Goal: Task Accomplishment & Management: Manage account settings

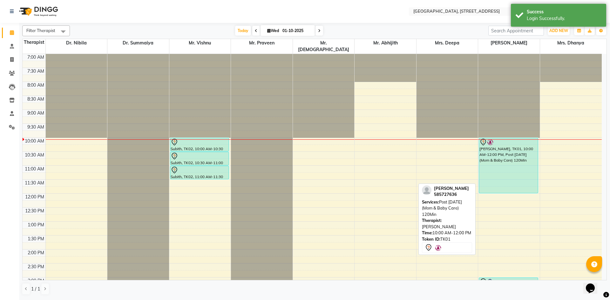
click at [505, 177] on div "[PERSON_NAME], TK01, 10:00 AM-12:00 PM, Post [DATE] (Mom & Baby Care) 120Min" at bounding box center [508, 165] width 59 height 55
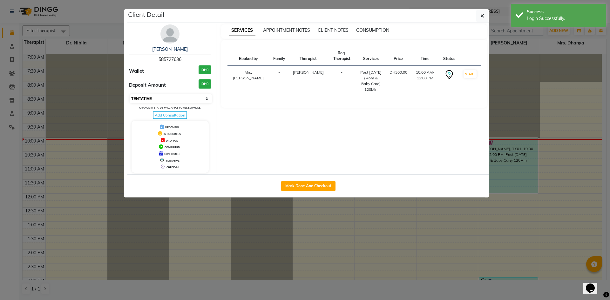
click at [194, 97] on select "Select IN SERVICE CONFIRMED TENTATIVE CHECK IN MARK DONE DROPPED UPCOMING" at bounding box center [171, 98] width 82 height 9
select select "3"
click at [130, 94] on select "Select IN SERVICE CONFIRMED TENTATIVE CHECK IN MARK DONE DROPPED UPCOMING" at bounding box center [171, 98] width 82 height 9
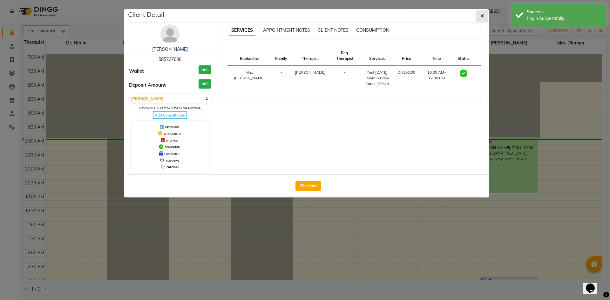
click at [484, 17] on icon "button" at bounding box center [482, 15] width 4 height 5
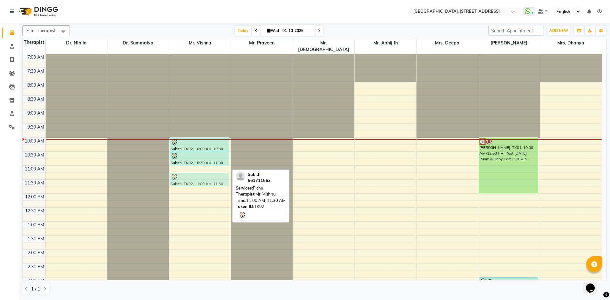
drag, startPoint x: 182, startPoint y: 165, endPoint x: 182, endPoint y: 173, distance: 7.3
click at [182, 173] on div "Subith, TK02, 10:00 AM-10:30 AM, Nasyam Subith, TK02, 10:30 AM-11:00 AM, Podi K…" at bounding box center [200, 277] width 62 height 447
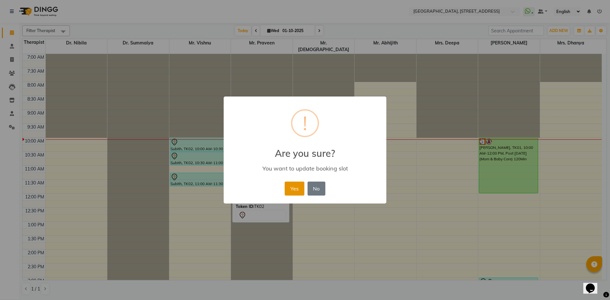
click at [299, 190] on button "Yes" at bounding box center [294, 189] width 19 height 14
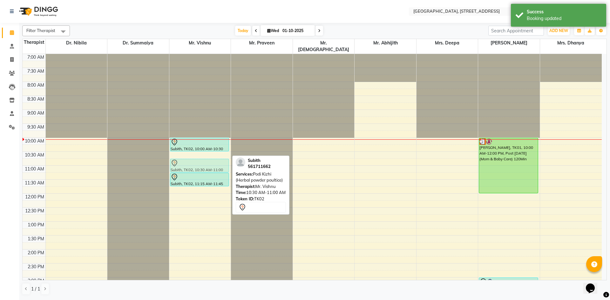
click at [197, 156] on div "Subith, TK02, 10:00 AM-10:30 AM, Nasyam Subith, TK02, 10:30 AM-11:00 AM, Podi K…" at bounding box center [200, 277] width 62 height 447
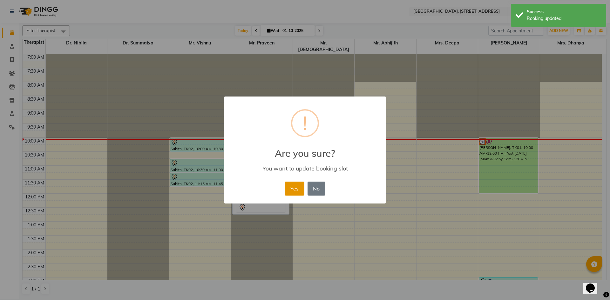
click at [291, 191] on button "Yes" at bounding box center [294, 189] width 19 height 14
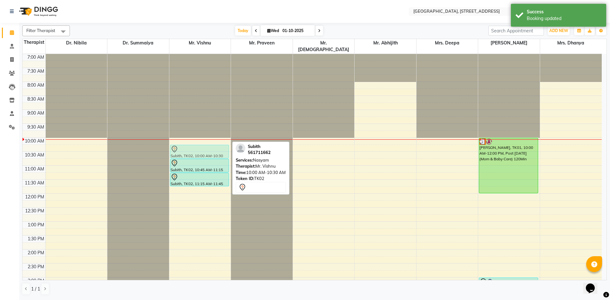
drag, startPoint x: 216, startPoint y: 134, endPoint x: 216, endPoint y: 139, distance: 4.8
click at [216, 139] on div "Subith, TK02, 10:00 AM-10:30 AM, Nasyam Subith, TK02, 10:45 AM-11:15 AM, Podi K…" at bounding box center [200, 277] width 62 height 447
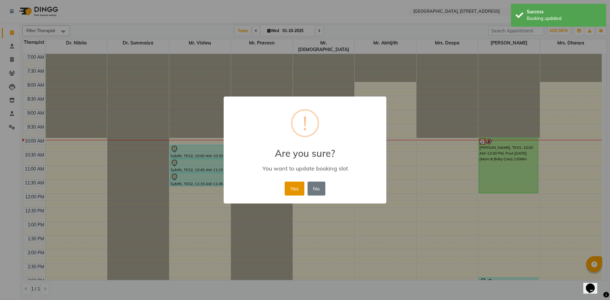
click at [290, 192] on button "Yes" at bounding box center [294, 189] width 19 height 14
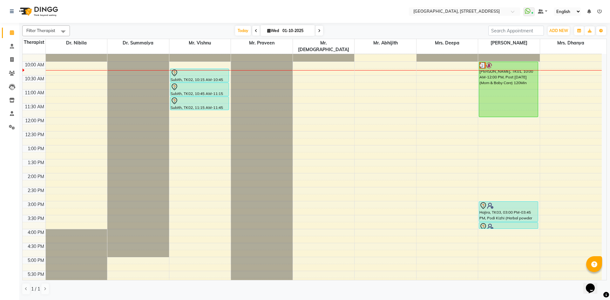
scroll to position [42, 0]
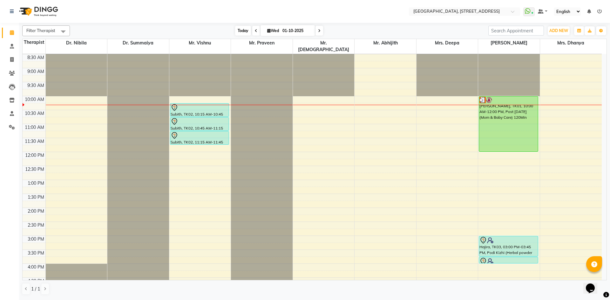
click at [240, 29] on span "Today" at bounding box center [243, 31] width 16 height 10
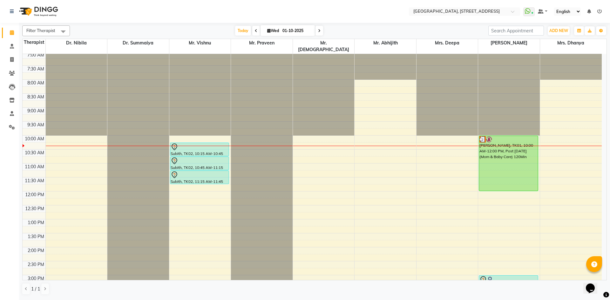
scroll to position [0, 0]
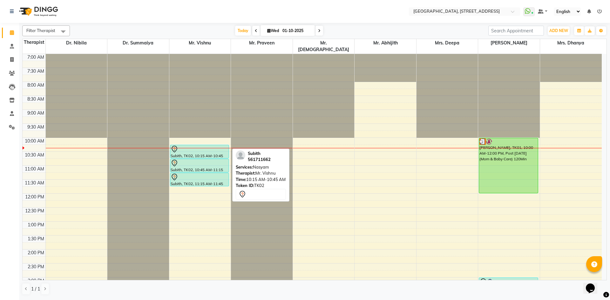
click at [198, 145] on div at bounding box center [200, 149] width 58 height 8
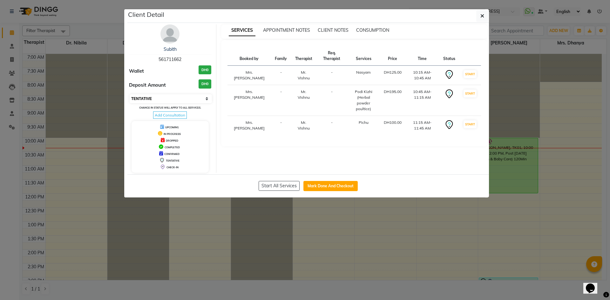
click at [205, 101] on select "Select IN SERVICE CONFIRMED TENTATIVE CHECK IN MARK DONE DROPPED UPCOMING" at bounding box center [171, 98] width 82 height 9
select select "3"
click at [130, 94] on select "Select IN SERVICE CONFIRMED TENTATIVE CHECK IN MARK DONE DROPPED UPCOMING" at bounding box center [171, 98] width 82 height 9
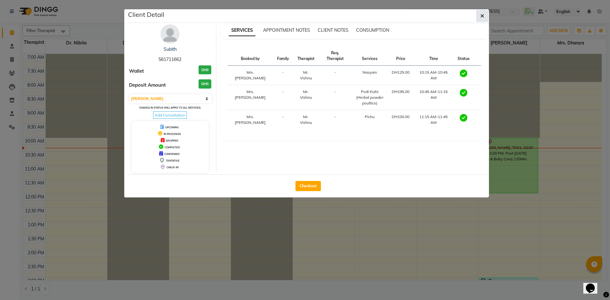
click at [482, 19] on button "button" at bounding box center [482, 16] width 12 height 12
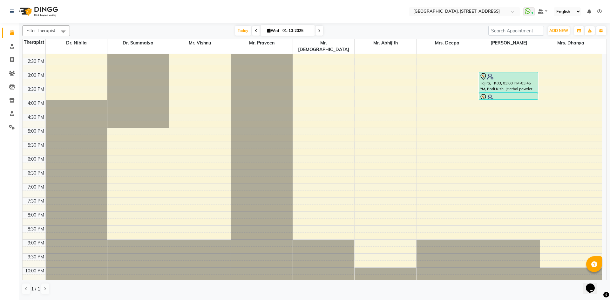
scroll to position [214, 0]
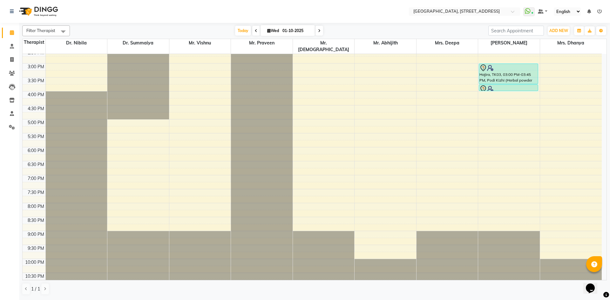
click at [255, 31] on icon at bounding box center [256, 31] width 3 height 4
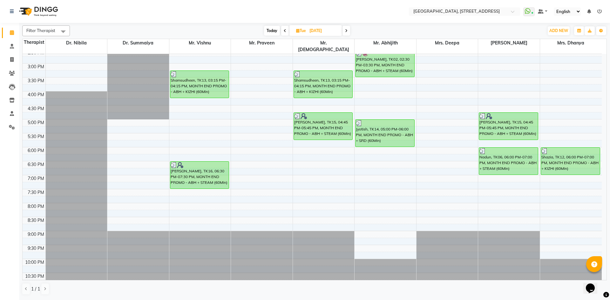
click at [347, 32] on icon at bounding box center [346, 31] width 3 height 4
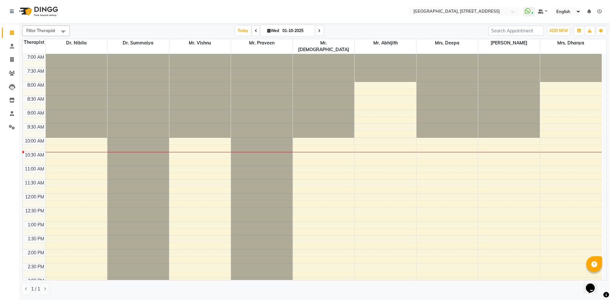
scroll to position [84, 0]
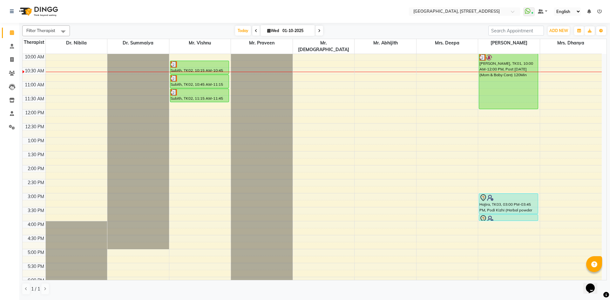
click at [316, 30] on span at bounding box center [319, 31] width 8 height 10
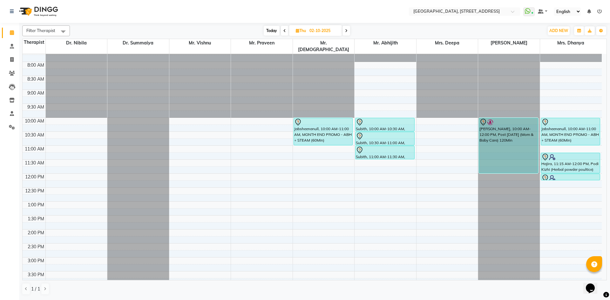
scroll to position [0, 0]
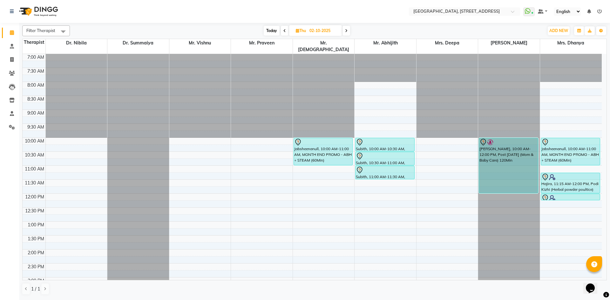
click at [351, 30] on div "Today Thu 02-10-2025" at bounding box center [307, 31] width 88 height 10
click at [351, 31] on div "Today Thu 02-10-2025" at bounding box center [307, 31] width 88 height 10
click at [347, 35] on span at bounding box center [346, 31] width 8 height 10
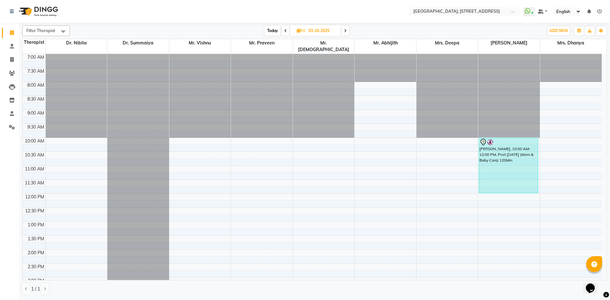
click at [348, 32] on span at bounding box center [345, 31] width 8 height 10
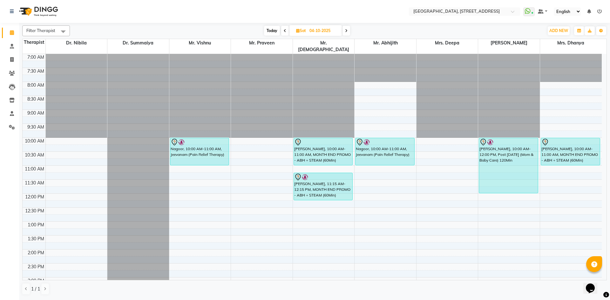
click at [283, 27] on span at bounding box center [285, 31] width 8 height 10
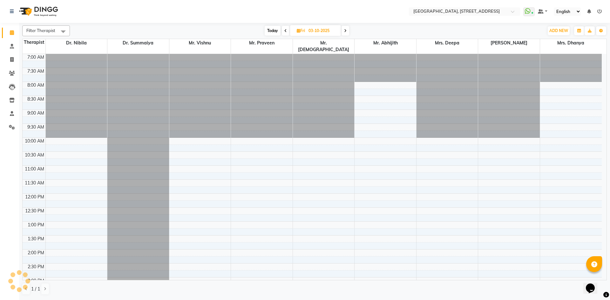
scroll to position [84, 0]
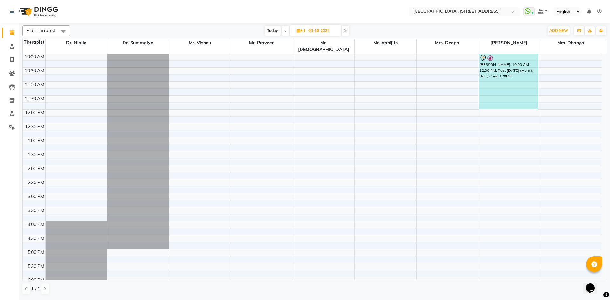
click at [287, 33] on span at bounding box center [286, 31] width 8 height 10
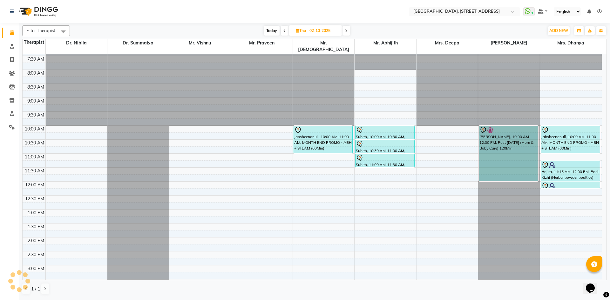
scroll to position [0, 0]
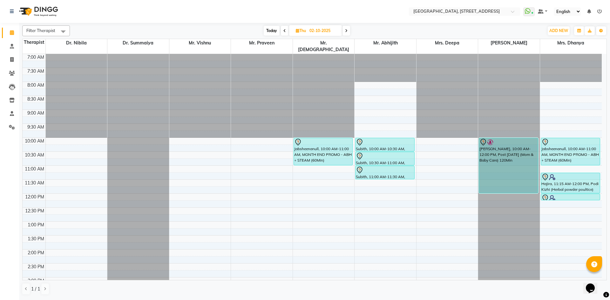
click at [281, 32] on span at bounding box center [285, 31] width 8 height 10
type input "01-10-2025"
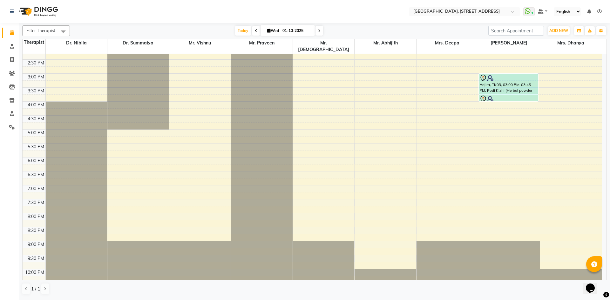
scroll to position [214, 0]
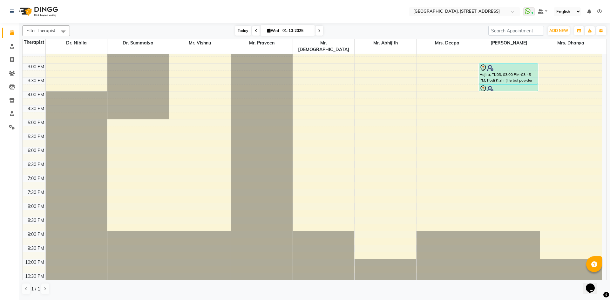
click at [236, 29] on span "Today" at bounding box center [243, 31] width 16 height 10
click at [195, 101] on div "7:00 AM 7:30 AM 8:00 AM 8:30 AM 9:00 AM 9:30 AM 10:00 AM 10:30 AM 11:00 AM 11:3…" at bounding box center [312, 63] width 579 height 447
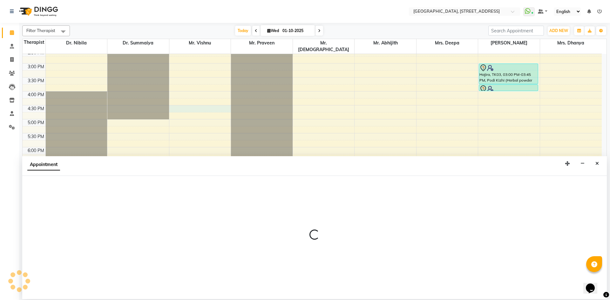
select select "27240"
select select "990"
select select "tentative"
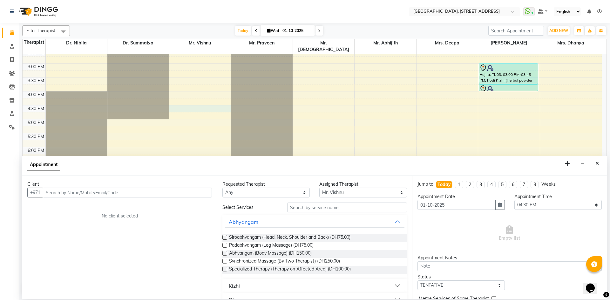
click at [97, 196] on input "text" at bounding box center [127, 193] width 169 height 10
type input "521053501"
click at [207, 191] on span "Add Client" at bounding box center [198, 193] width 21 height 6
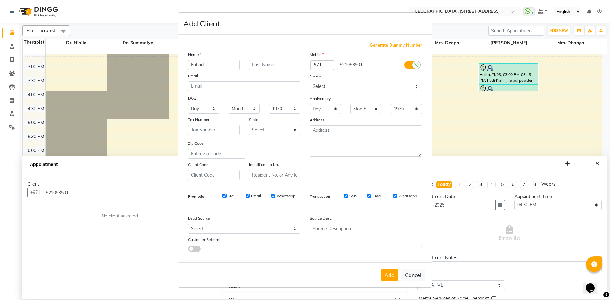
type input "Fahad"
click at [318, 84] on select "Select [DEMOGRAPHIC_DATA] [DEMOGRAPHIC_DATA] Other Prefer Not To Say" at bounding box center [366, 87] width 112 height 10
select select "[DEMOGRAPHIC_DATA]"
click at [310, 82] on select "Select [DEMOGRAPHIC_DATA] [DEMOGRAPHIC_DATA] Other Prefer Not To Say" at bounding box center [366, 87] width 112 height 10
click at [396, 277] on button "Add" at bounding box center [389, 274] width 18 height 11
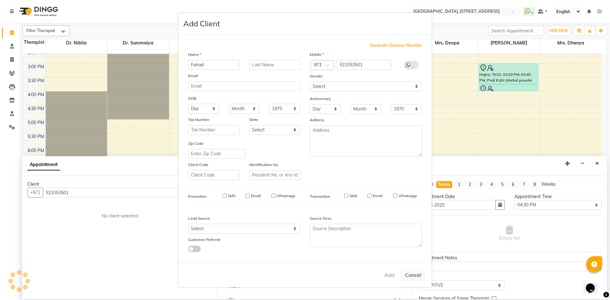
select select
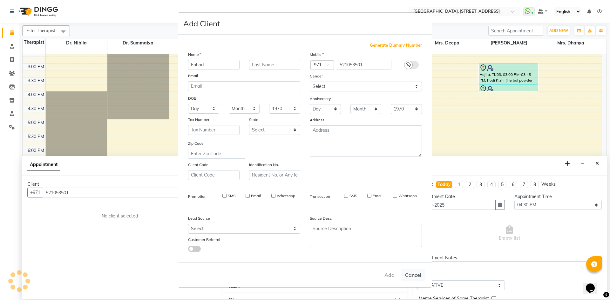
select select
checkbox input "false"
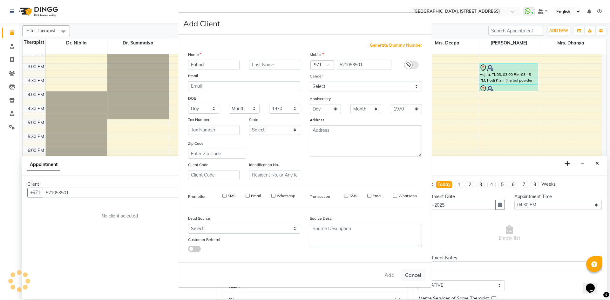
checkbox input "false"
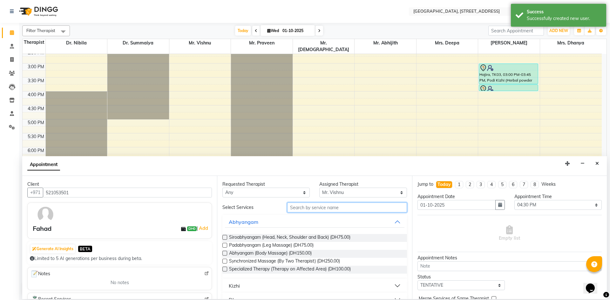
click at [356, 203] on input "text" at bounding box center [347, 208] width 120 height 10
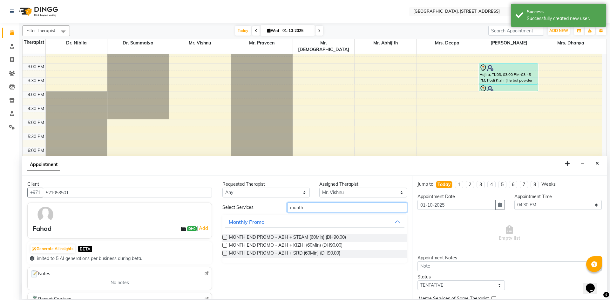
type input "month"
click at [225, 236] on label at bounding box center [224, 237] width 5 height 5
click at [225, 236] on input "checkbox" at bounding box center [224, 238] width 4 height 4
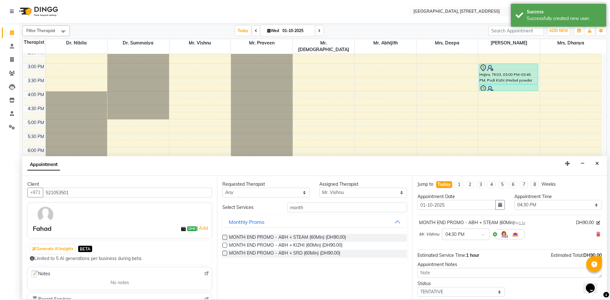
click at [224, 237] on label at bounding box center [224, 237] width 5 height 5
click at [224, 237] on input "checkbox" at bounding box center [224, 238] width 4 height 4
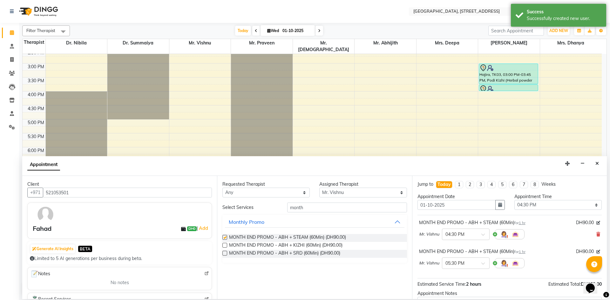
checkbox input "false"
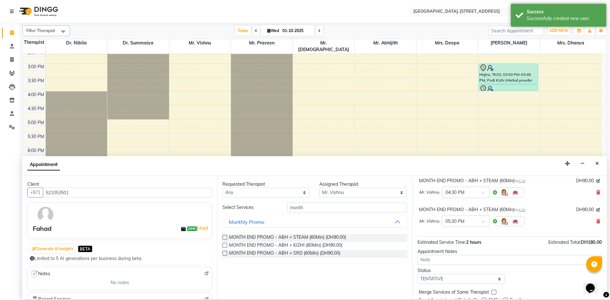
scroll to position [67, 0]
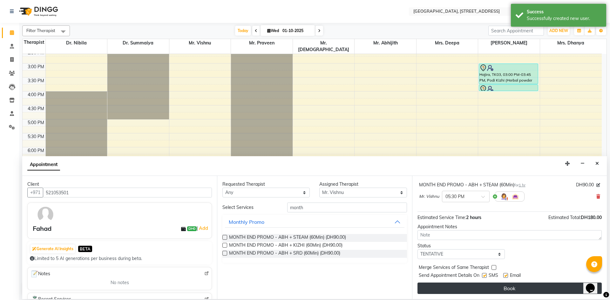
click at [440, 290] on button "Book" at bounding box center [509, 288] width 184 height 11
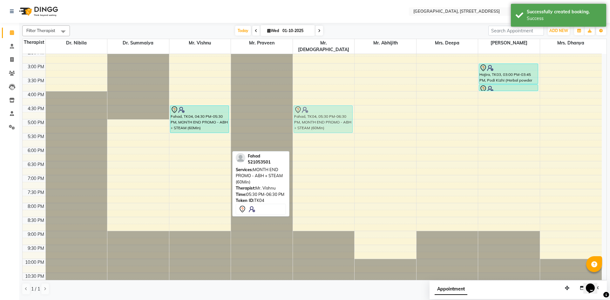
drag, startPoint x: 209, startPoint y: 138, endPoint x: 346, endPoint y: 112, distance: 138.7
click at [346, 112] on tr "Subith, TK02, 10:15 AM-10:45 AM, Nasyam Subith, TK02, 10:45 AM-11:15 AM, Podi K…" at bounding box center [312, 63] width 579 height 447
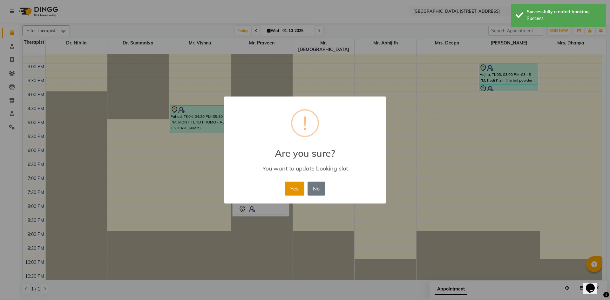
click at [293, 191] on button "Yes" at bounding box center [294, 189] width 19 height 14
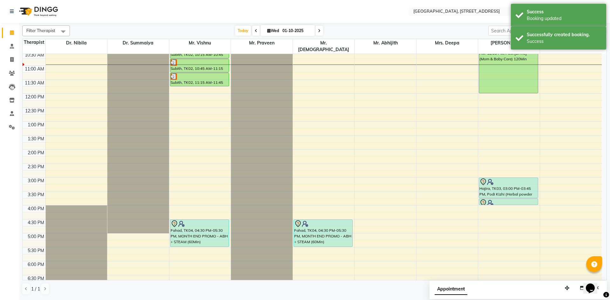
scroll to position [97, 0]
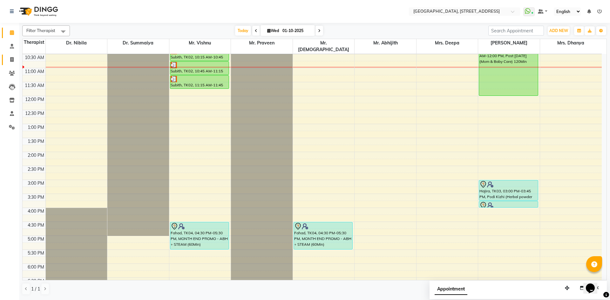
click at [12, 64] on link "Invoice" at bounding box center [9, 60] width 15 height 10
select select "4538"
select select "service"
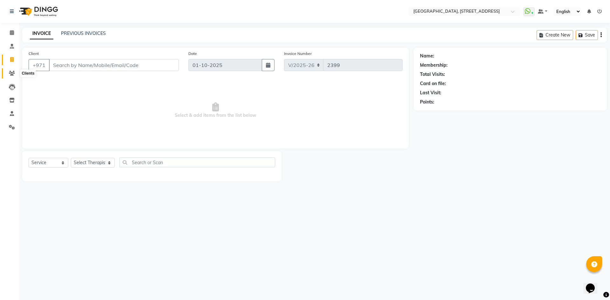
click at [12, 70] on span at bounding box center [11, 73] width 11 height 7
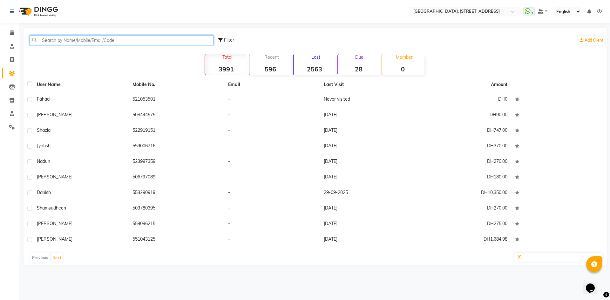
click at [48, 40] on input "text" at bounding box center [122, 40] width 184 height 10
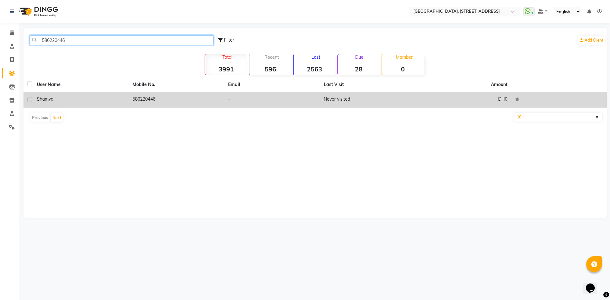
type input "586220446"
click at [447, 106] on td "DH0" at bounding box center [463, 100] width 96 height 16
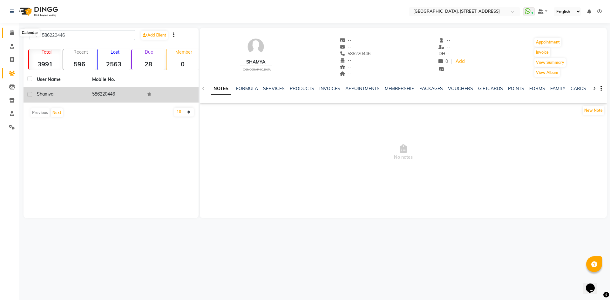
click at [11, 35] on icon at bounding box center [12, 32] width 4 height 5
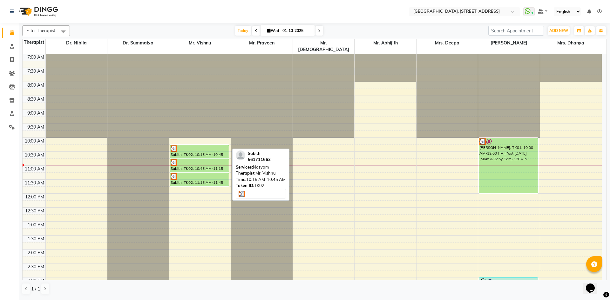
click at [203, 145] on div "Subith, TK02, 10:15 AM-10:45 AM, Nasyam" at bounding box center [199, 151] width 59 height 13
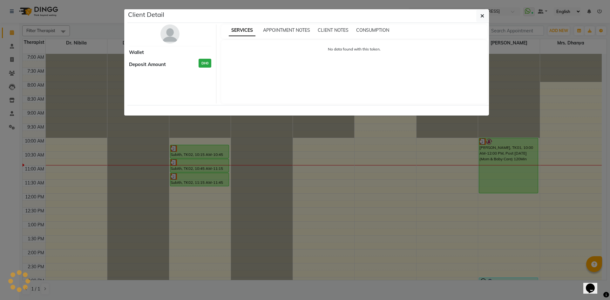
select select "3"
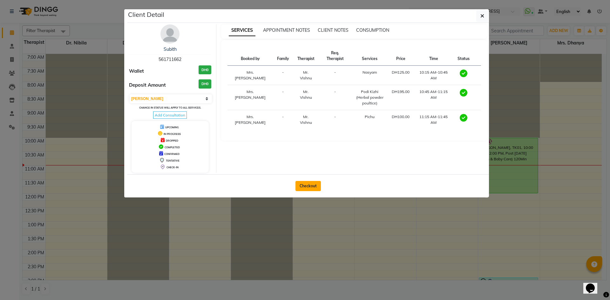
click at [312, 184] on button "Checkout" at bounding box center [307, 186] width 25 height 10
select select "4538"
select select "service"
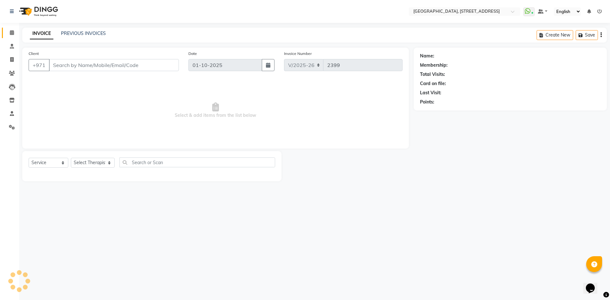
type input "561711662"
select select "27240"
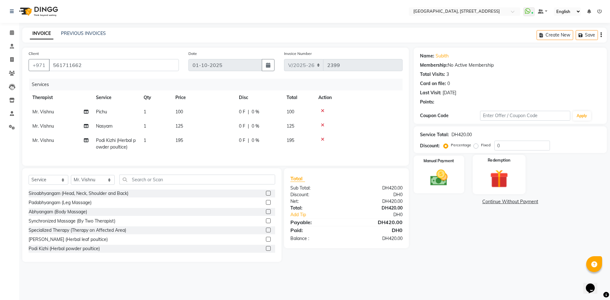
click at [502, 186] on img at bounding box center [499, 178] width 30 height 23
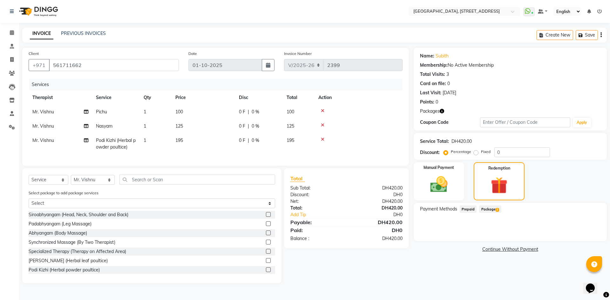
click at [486, 208] on span "Package 2" at bounding box center [490, 208] width 22 height 7
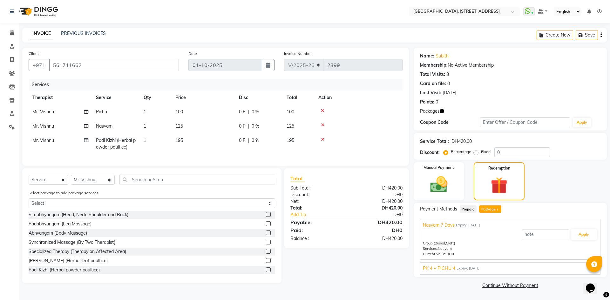
click at [472, 269] on span "Expiry: [DATE]" at bounding box center [468, 268] width 24 height 5
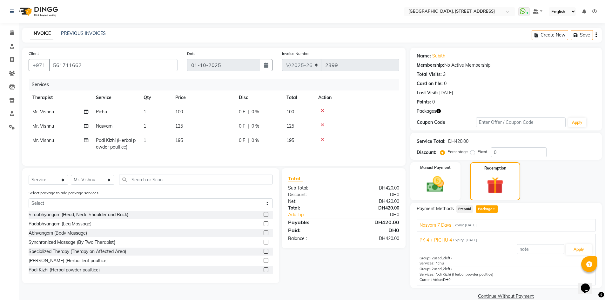
click at [456, 229] on div "Nasyam 7 Days Expiry: [DATE] Apply Group: (2 used, 5 left) Services: Nasyam Cur…" at bounding box center [506, 225] width 179 height 12
click at [430, 226] on span "Nasyam 7 Days" at bounding box center [435, 225] width 32 height 7
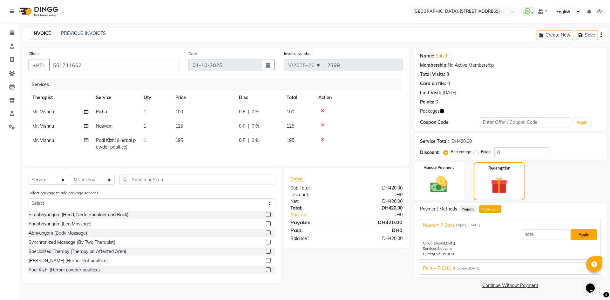
click at [583, 235] on button "Apply" at bounding box center [583, 234] width 26 height 11
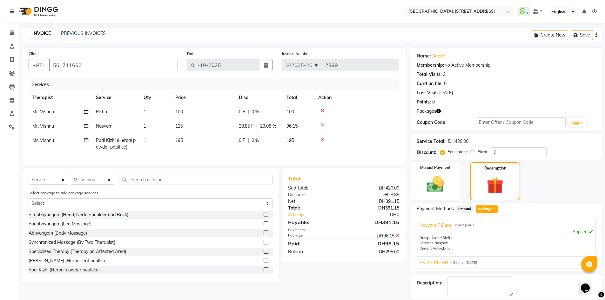
scroll to position [30, 0]
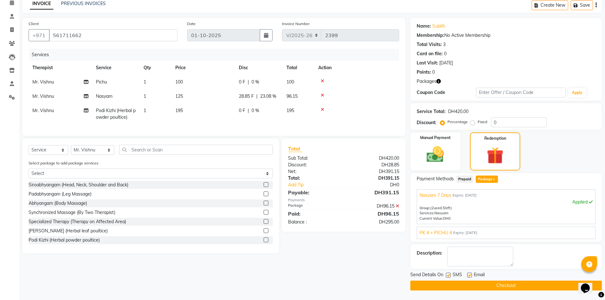
click at [447, 234] on span "PK 4 + PICHU 4" at bounding box center [435, 233] width 32 height 7
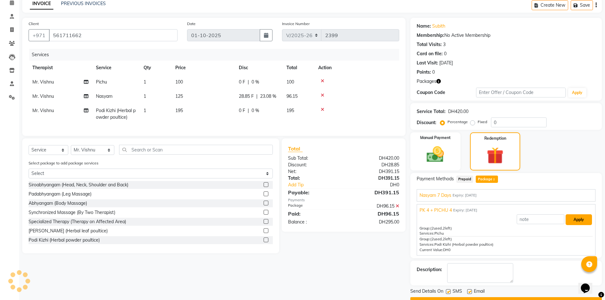
click at [578, 222] on button "Apply" at bounding box center [579, 219] width 26 height 11
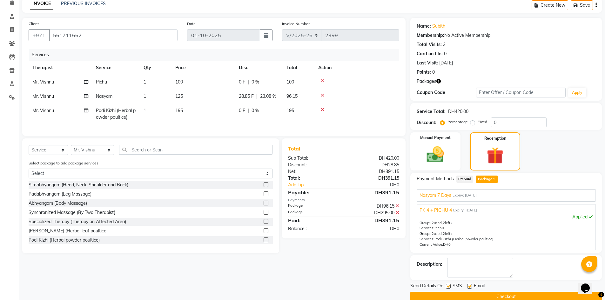
scroll to position [41, 0]
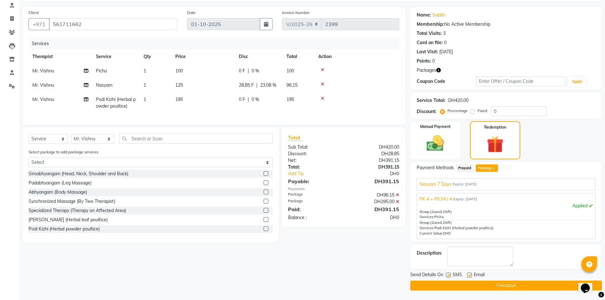
click at [472, 286] on button "Checkout" at bounding box center [505, 286] width 191 height 10
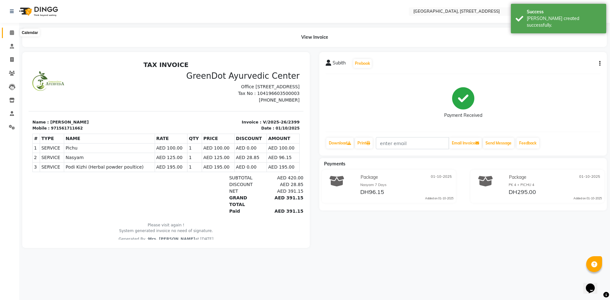
click at [10, 34] on icon at bounding box center [12, 32] width 4 height 5
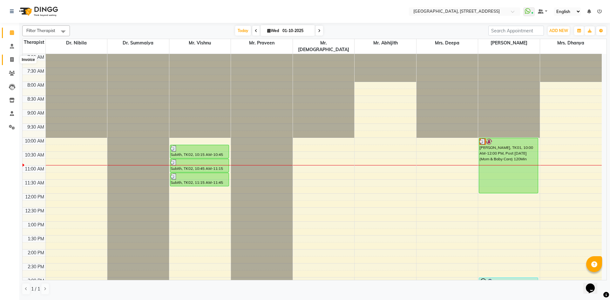
click at [11, 58] on icon at bounding box center [11, 59] width 3 height 5
select select "service"
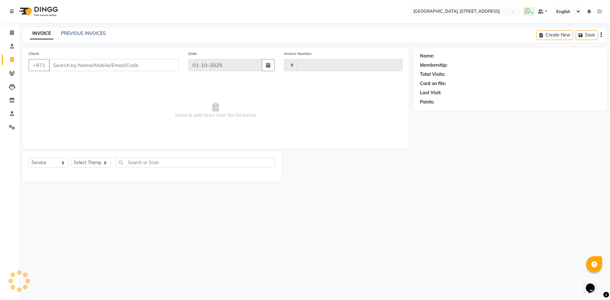
type input "2400"
select select "4538"
click at [84, 37] on div "PREVIOUS INVOICES" at bounding box center [83, 33] width 45 height 7
click at [90, 31] on link "PREVIOUS INVOICES" at bounding box center [83, 33] width 45 height 6
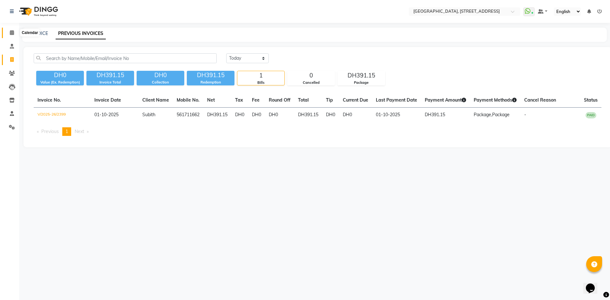
click at [14, 33] on icon at bounding box center [12, 32] width 4 height 5
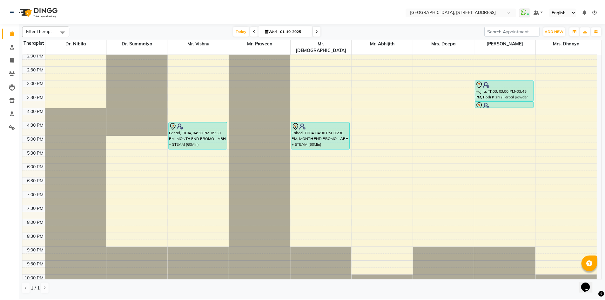
scroll to position [214, 0]
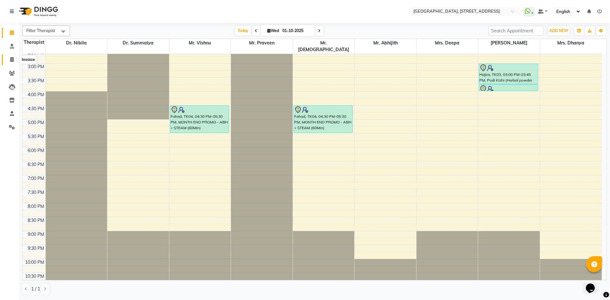
click at [12, 62] on span at bounding box center [11, 59] width 11 height 7
select select "service"
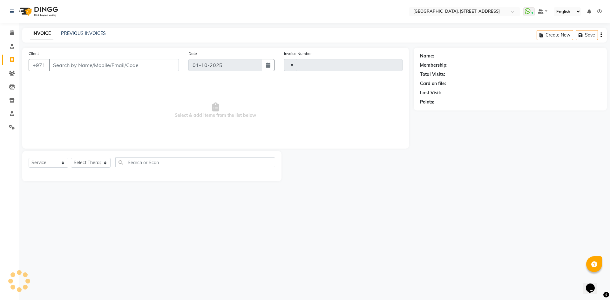
type input "2400"
select select "4538"
click at [89, 36] on div "PREVIOUS INVOICES" at bounding box center [83, 33] width 45 height 7
click at [90, 33] on link "PREVIOUS INVOICES" at bounding box center [83, 33] width 45 height 6
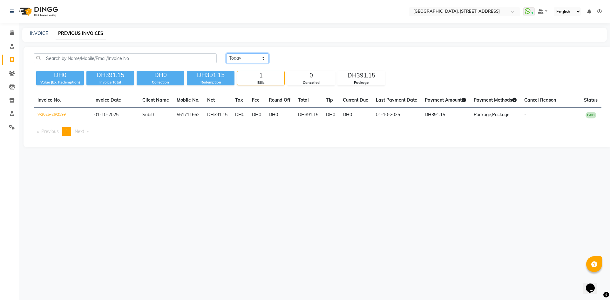
click at [246, 55] on select "[DATE] [DATE] Custom Range" at bounding box center [247, 58] width 43 height 10
select select "[DATE]"
click at [226, 53] on select "[DATE] [DATE] Custom Range" at bounding box center [247, 58] width 43 height 10
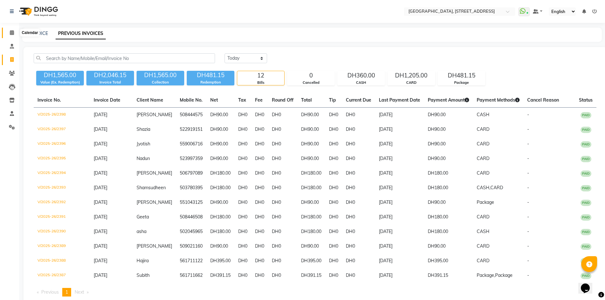
click at [15, 33] on span at bounding box center [11, 32] width 11 height 7
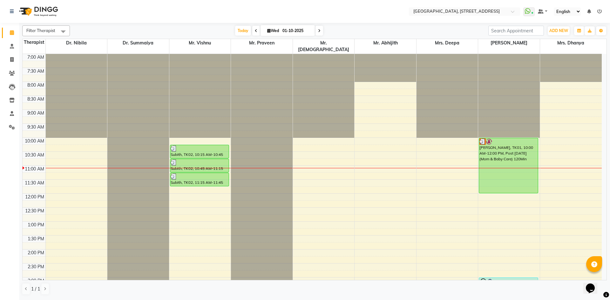
click at [266, 33] on span "[DATE]" at bounding box center [287, 30] width 54 height 11
click at [267, 30] on icon at bounding box center [268, 31] width 3 height 4
select select "10"
select select "2025"
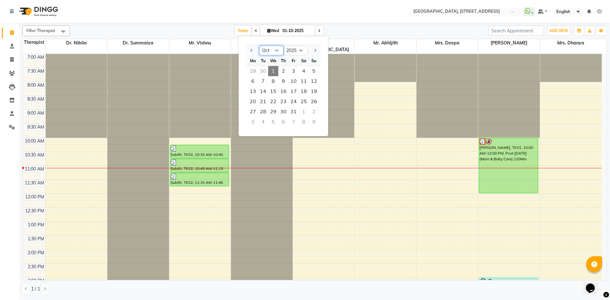
click at [275, 51] on select "Jan Feb Mar Apr May Jun [DATE] Aug Sep Oct Nov Dec" at bounding box center [271, 51] width 24 height 10
select select "9"
click at [259, 46] on select "Jan Feb Mar Apr May Jun [DATE] Aug Sep Oct Nov Dec" at bounding box center [271, 51] width 24 height 10
click at [261, 104] on span "23" at bounding box center [263, 102] width 10 height 10
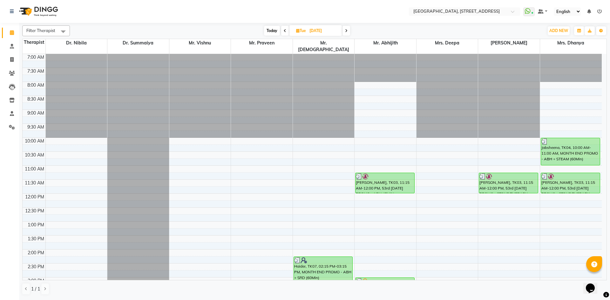
click at [270, 32] on span "Today" at bounding box center [272, 31] width 16 height 10
type input "01-10-2025"
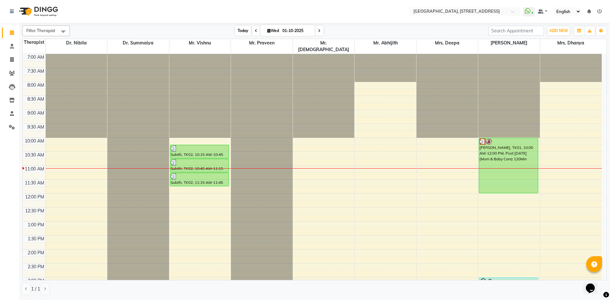
click at [241, 32] on span "Today" at bounding box center [243, 31] width 16 height 10
click at [242, 30] on span "Today" at bounding box center [243, 31] width 16 height 10
click at [244, 35] on span "Today" at bounding box center [243, 31] width 16 height 10
click at [237, 32] on span "Today" at bounding box center [243, 31] width 16 height 10
click at [242, 30] on span "Today" at bounding box center [243, 31] width 16 height 10
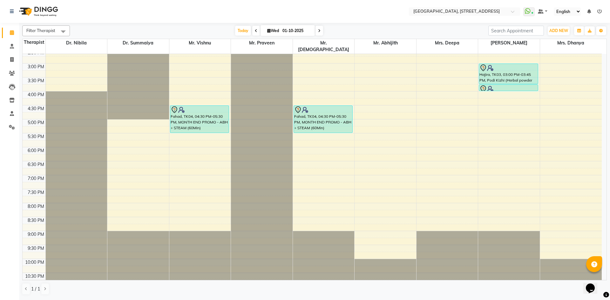
scroll to position [97, 0]
